Goal: Obtain resource: Obtain resource

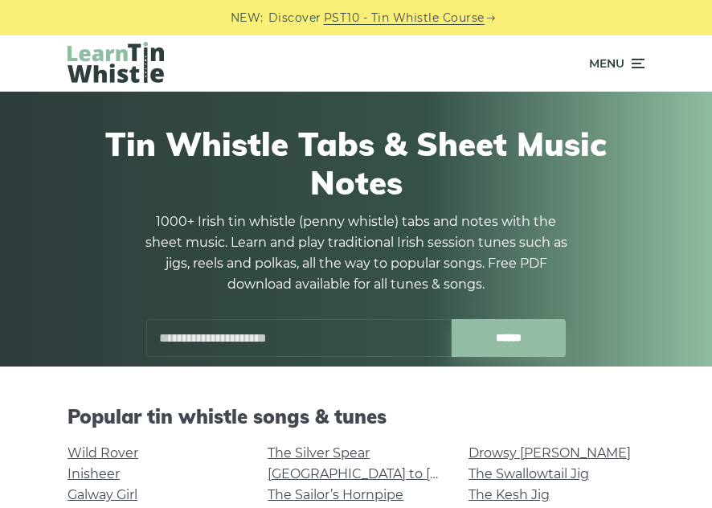
click at [564, 237] on p "1000+ Irish tin whistle (penny whistle) tabs and notes with the sheet music. Le…" at bounding box center [356, 253] width 434 height 84
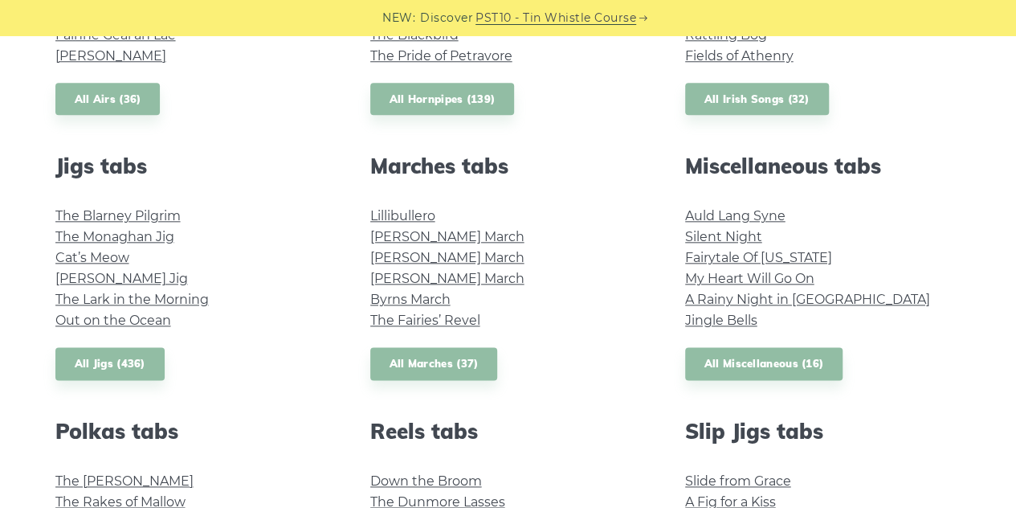
scroll to position [964, 0]
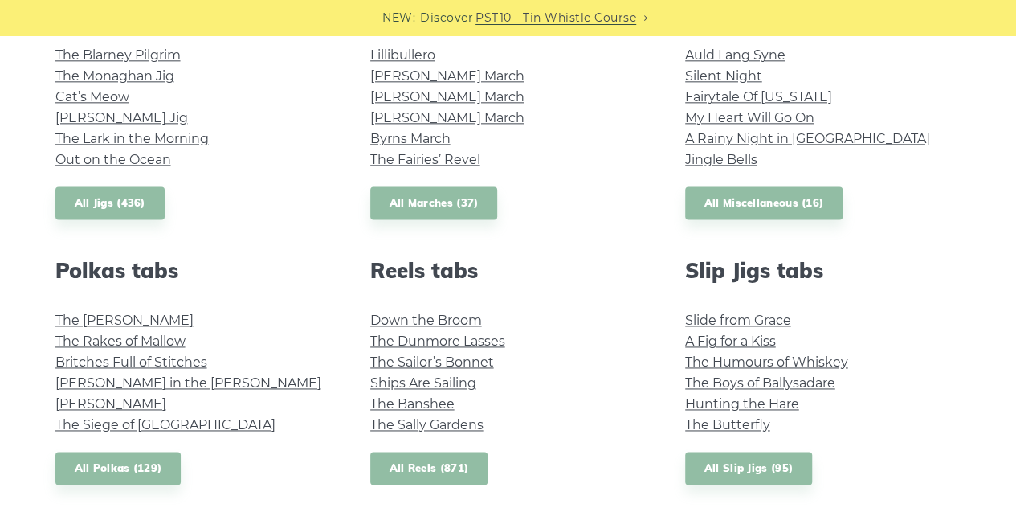
click at [435, 464] on link "All Reels (871)" at bounding box center [429, 467] width 118 height 33
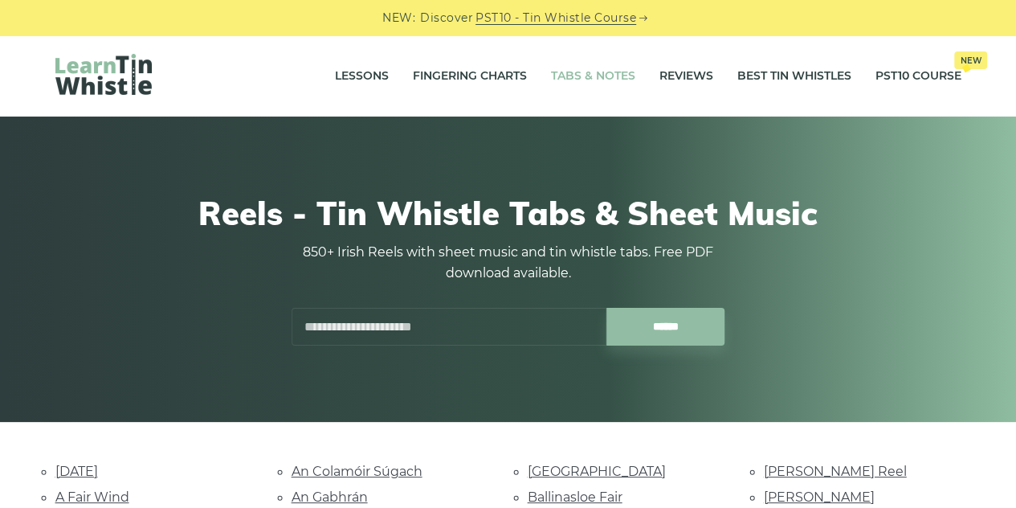
click at [628, 82] on link "Tabs & Notes" at bounding box center [593, 76] width 84 height 40
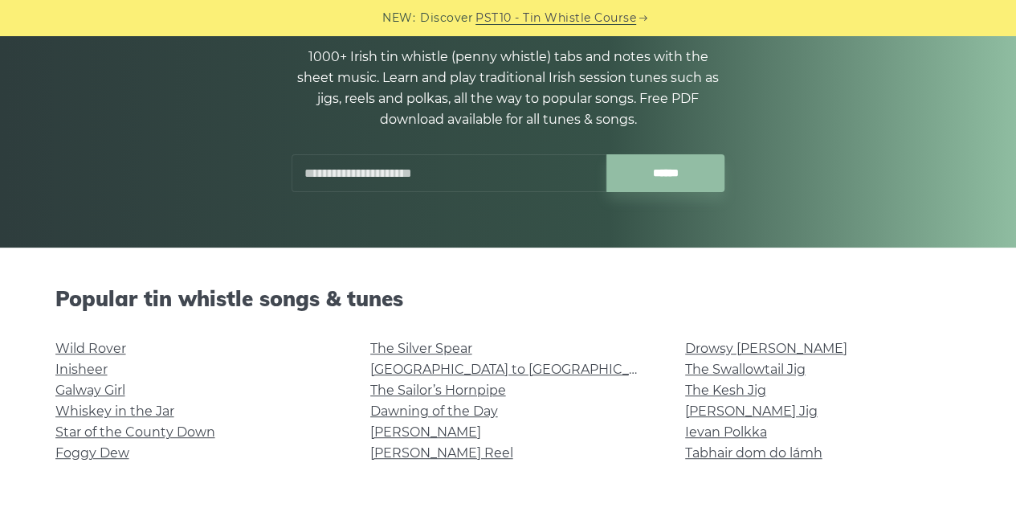
scroll to position [321, 0]
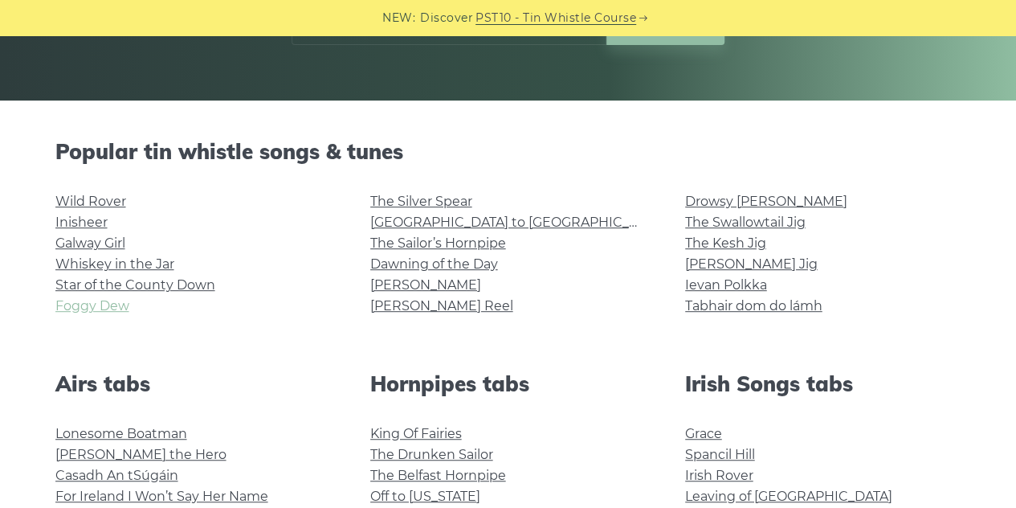
click at [104, 308] on link "Foggy Dew" at bounding box center [92, 305] width 74 height 15
click at [110, 205] on link "Wild Rover" at bounding box center [90, 201] width 71 height 15
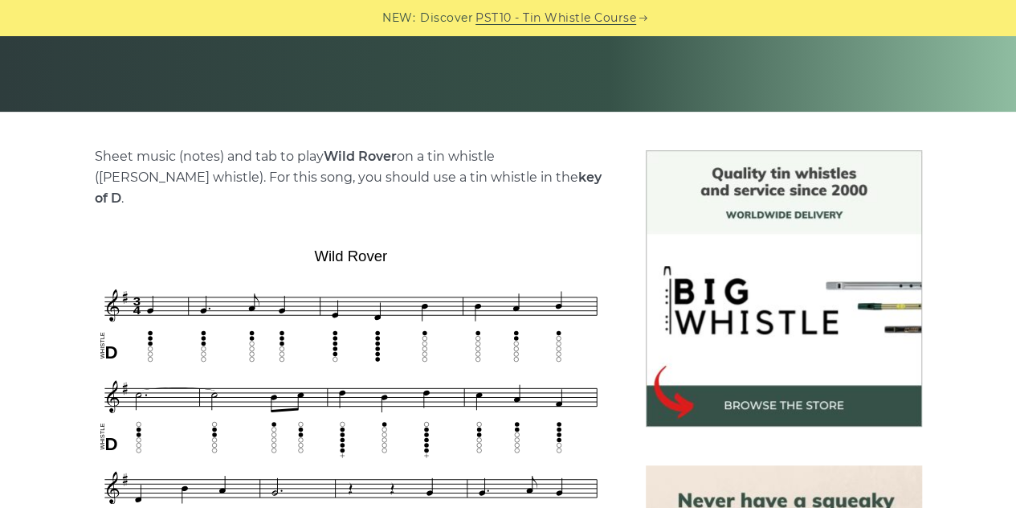
scroll to position [482, 0]
